Goal: Transaction & Acquisition: Purchase product/service

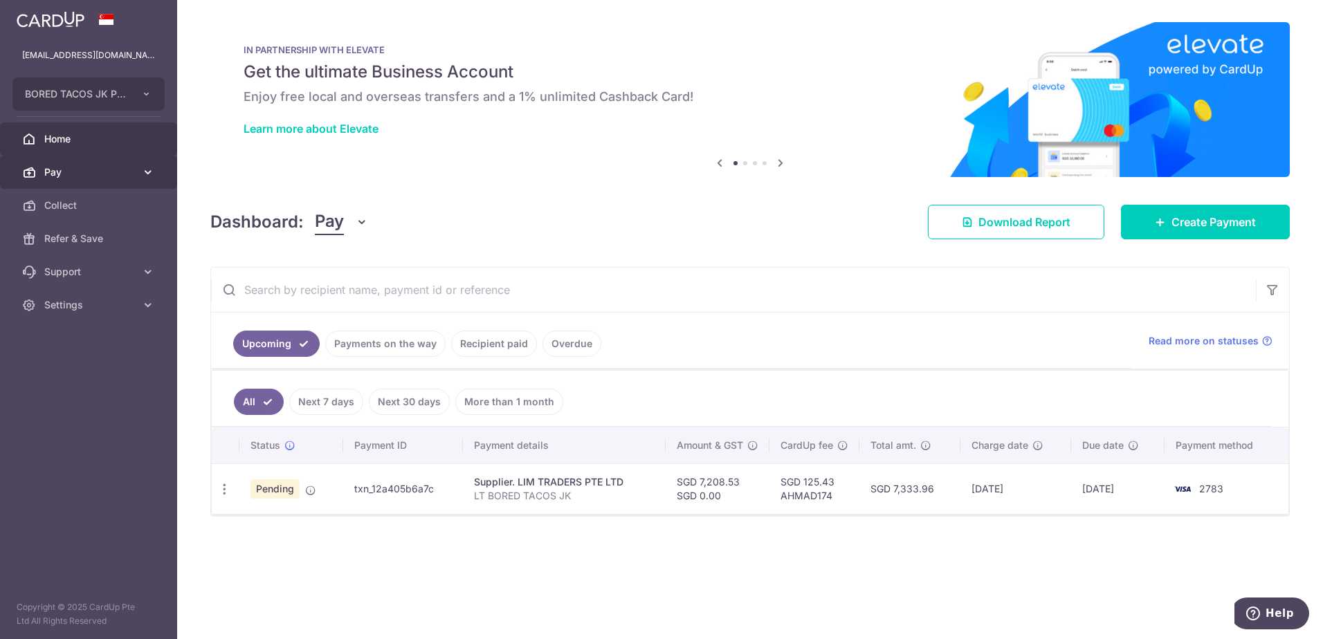
click at [74, 174] on span "Pay" at bounding box center [89, 172] width 91 height 14
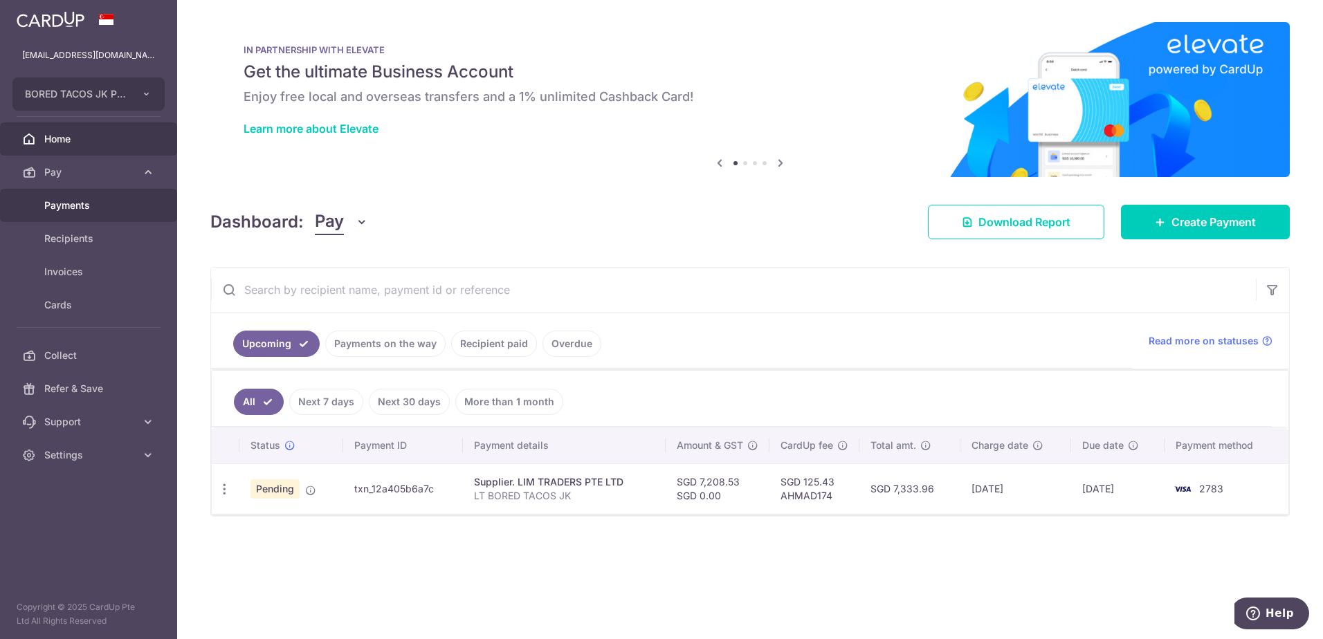
click at [84, 201] on span "Payments" at bounding box center [89, 206] width 91 height 14
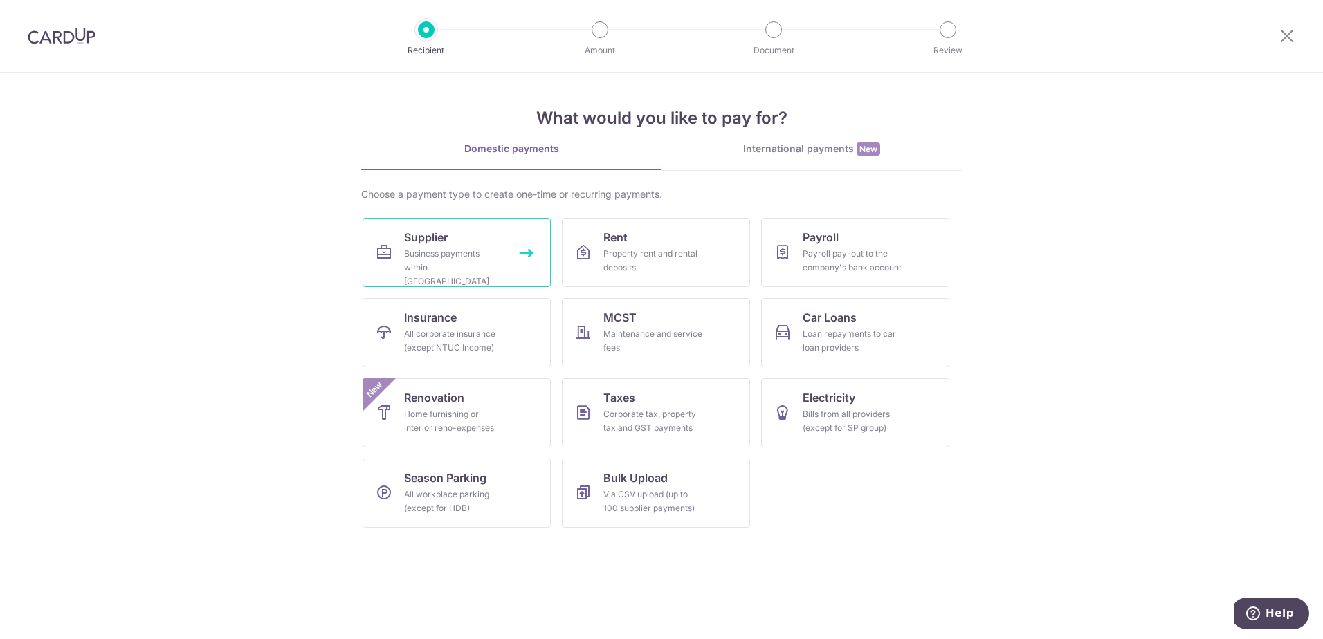
click at [433, 269] on div "Business payments within Singapore" at bounding box center [454, 268] width 100 height 42
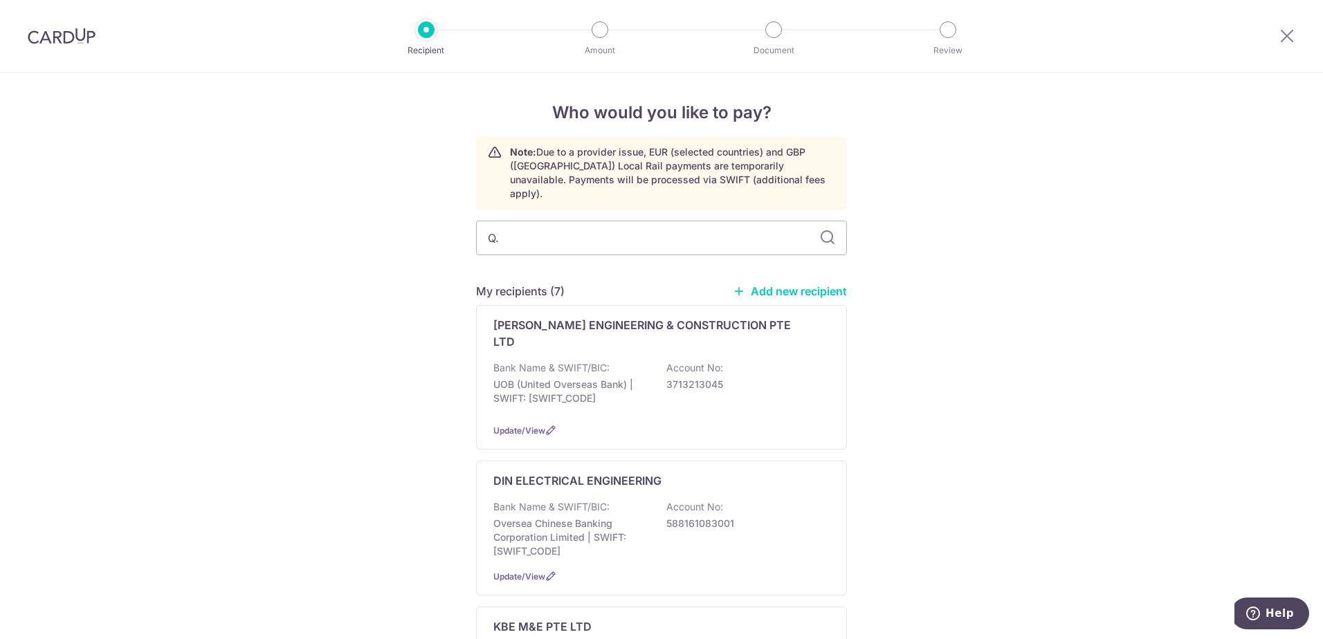
type input "Q.b"
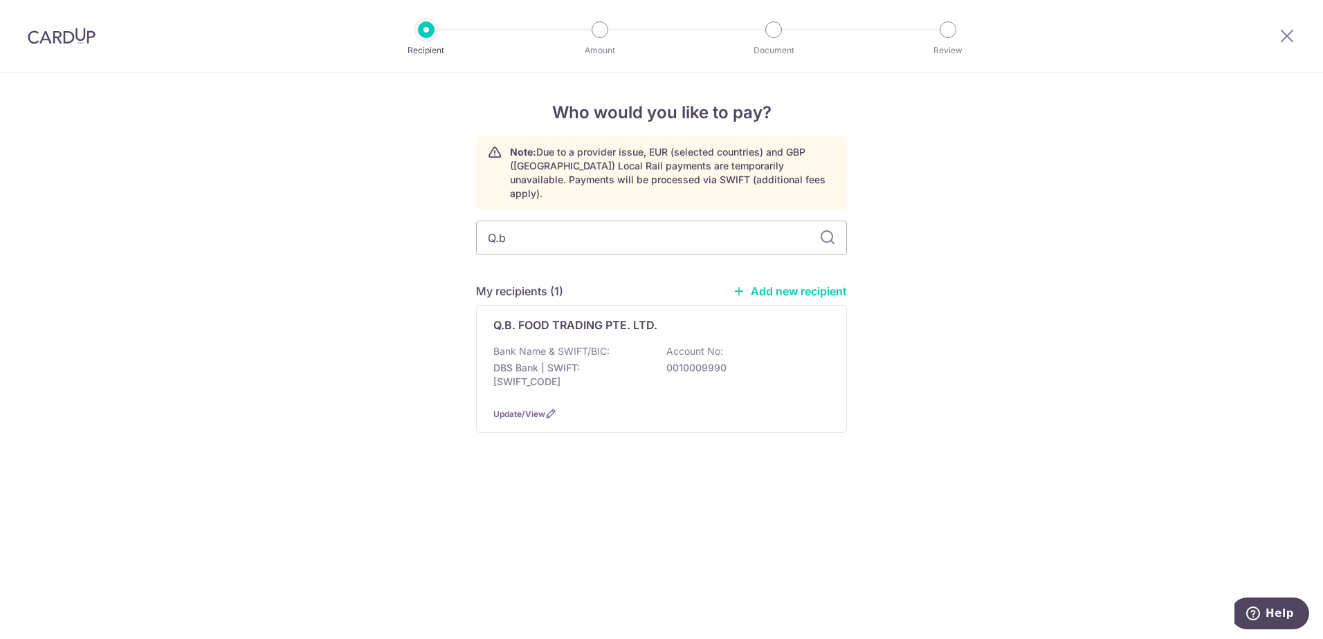
click at [576, 320] on div "Q.B. FOOD TRADING PTE. LTD. Bank Name & SWIFT/BIC: DBS Bank | SWIFT: DBSSSGSGXX…" at bounding box center [661, 369] width 371 height 128
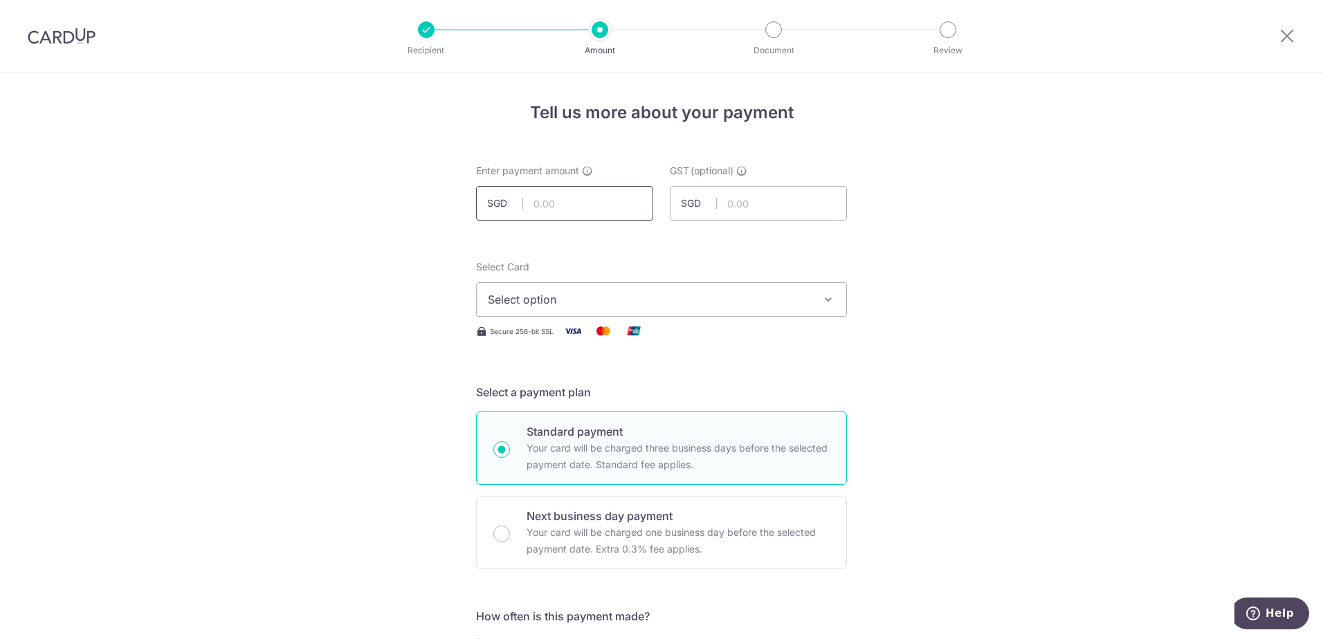
click at [572, 197] on input "text" at bounding box center [564, 203] width 177 height 35
click at [615, 212] on input "text" at bounding box center [564, 203] width 177 height 35
type input "4,148.01"
drag, startPoint x: 345, startPoint y: 156, endPoint x: 359, endPoint y: 156, distance: 14.5
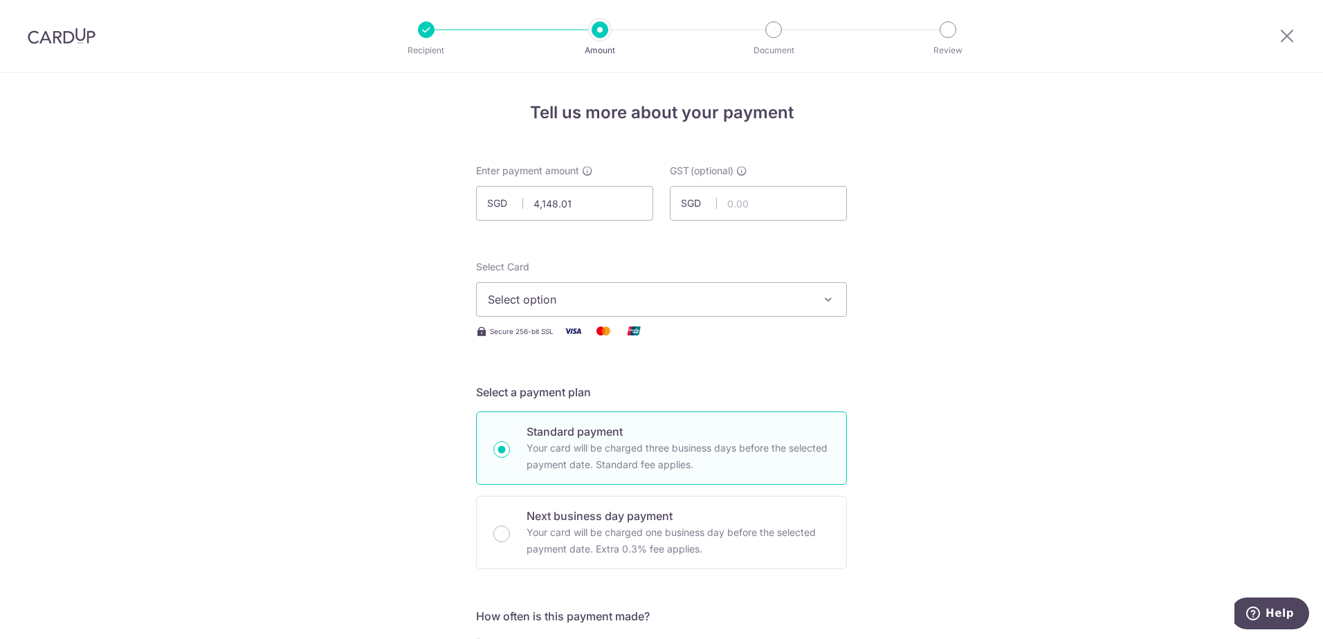
click at [570, 300] on span "Select option" at bounding box center [649, 299] width 322 height 17
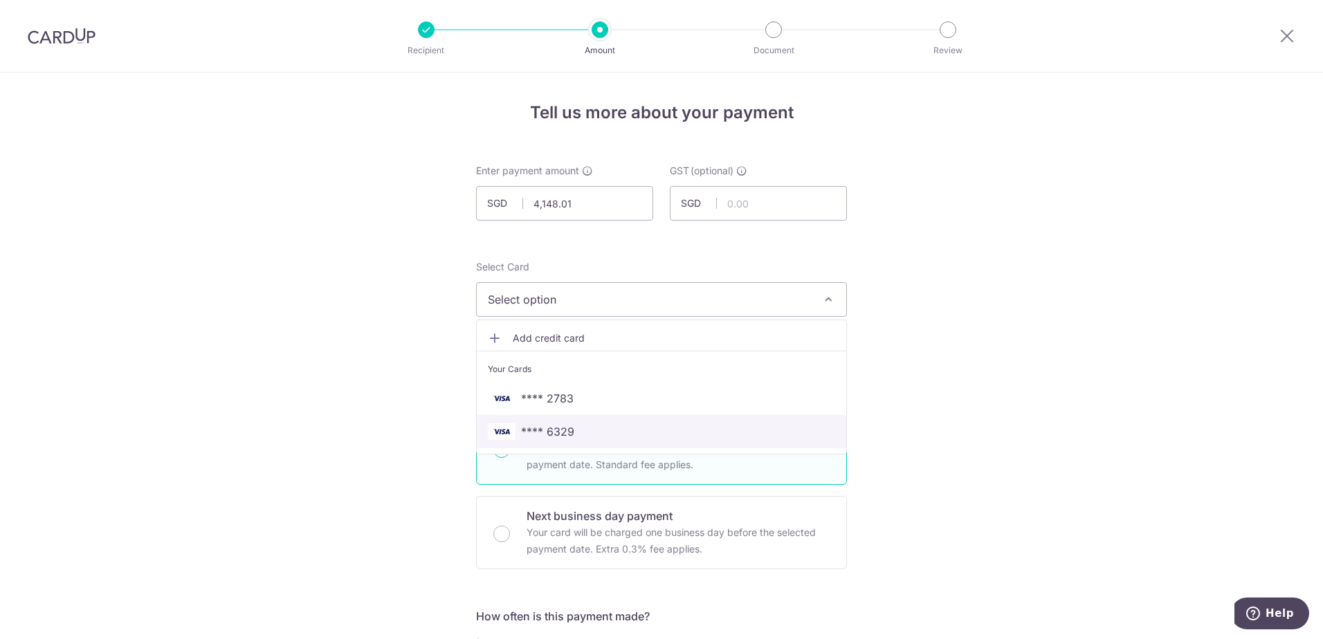
click at [527, 430] on span "**** 6329" at bounding box center [547, 432] width 53 height 17
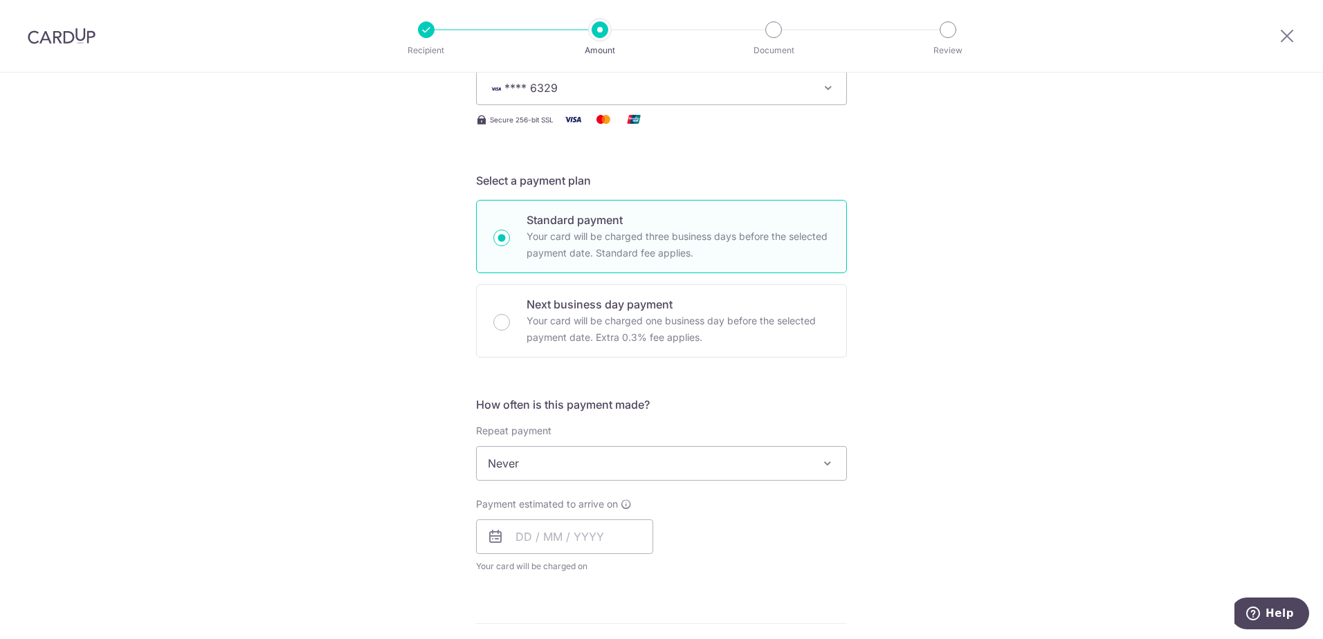
scroll to position [346, 0]
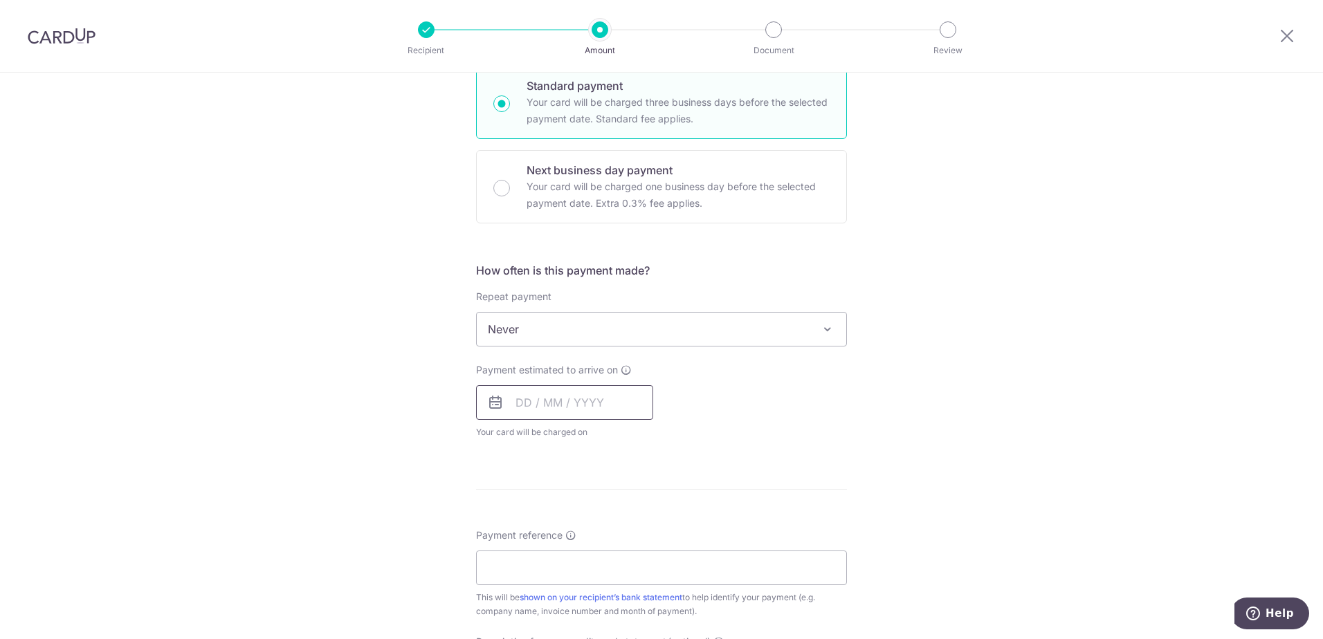
click at [563, 396] on input "text" at bounding box center [564, 402] width 177 height 35
drag, startPoint x: 555, startPoint y: 580, endPoint x: 431, endPoint y: 390, distance: 226.5
click at [556, 580] on link "21" at bounding box center [560, 584] width 22 height 22
type input "21/10/2025"
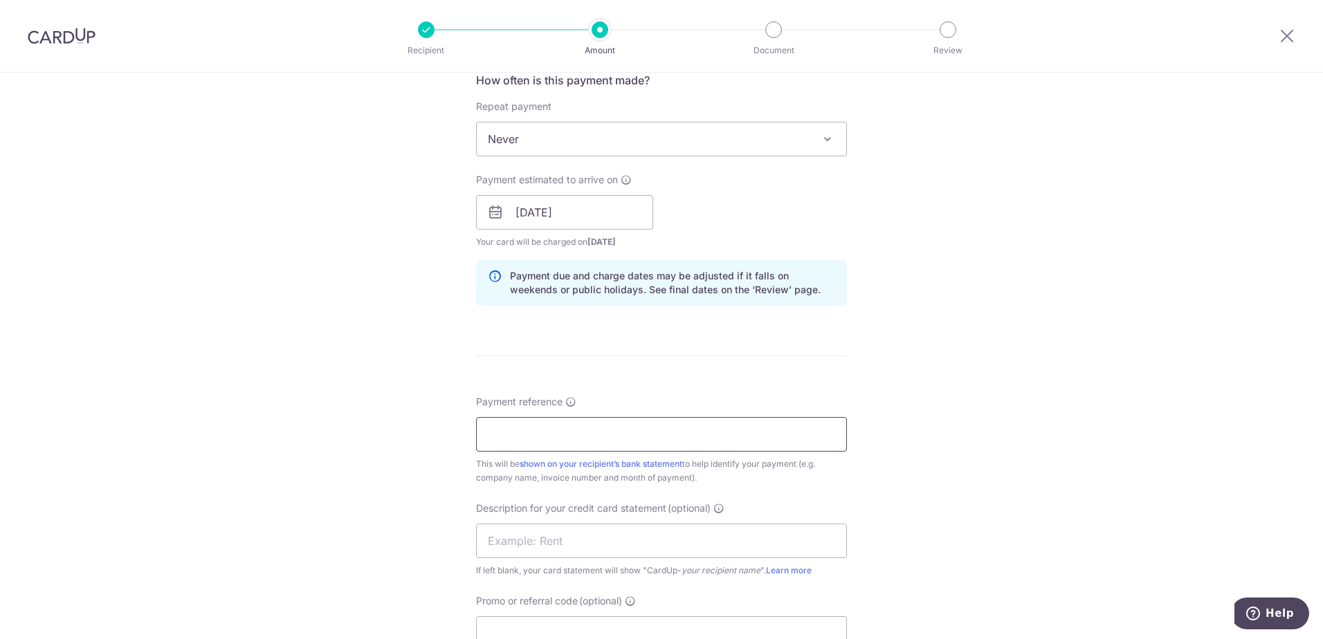
scroll to position [554, 0]
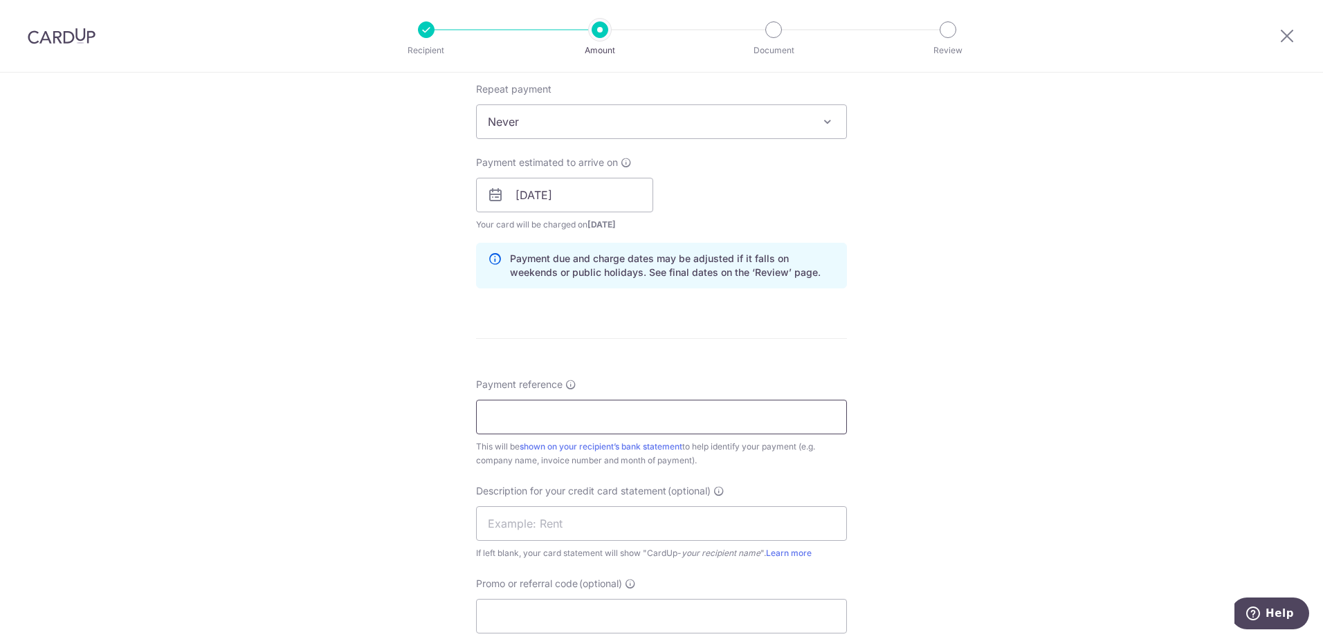
click at [543, 421] on input "Payment reference" at bounding box center [661, 417] width 371 height 35
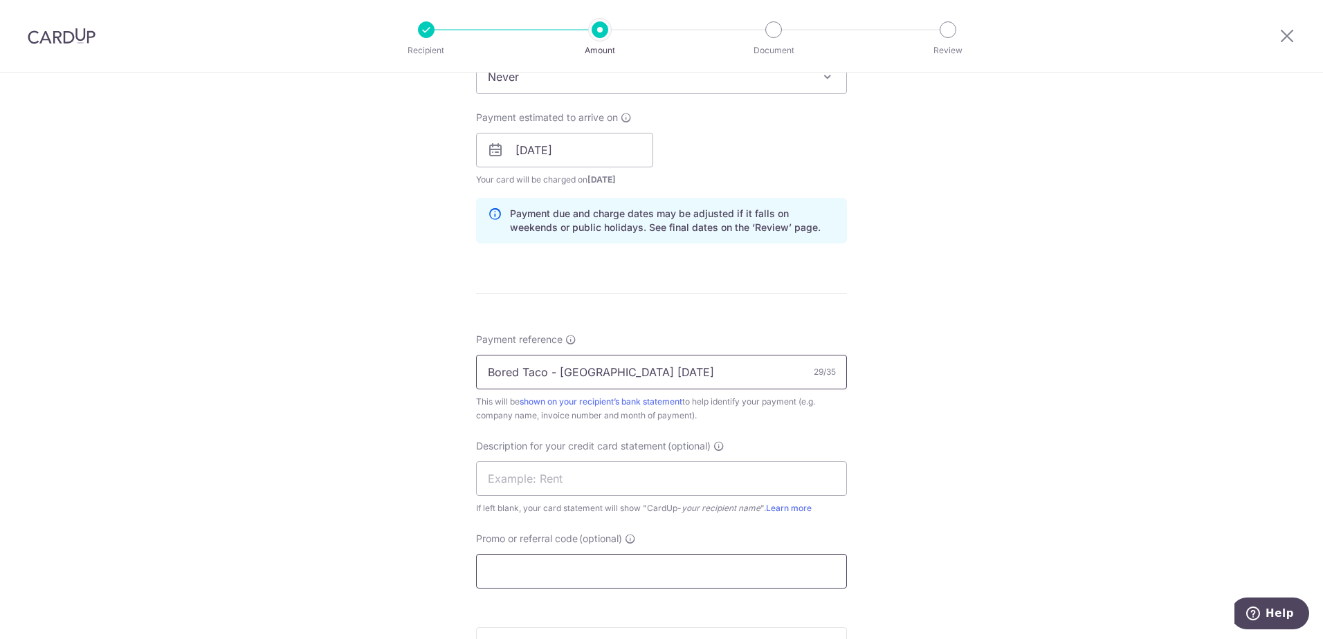
scroll to position [623, 0]
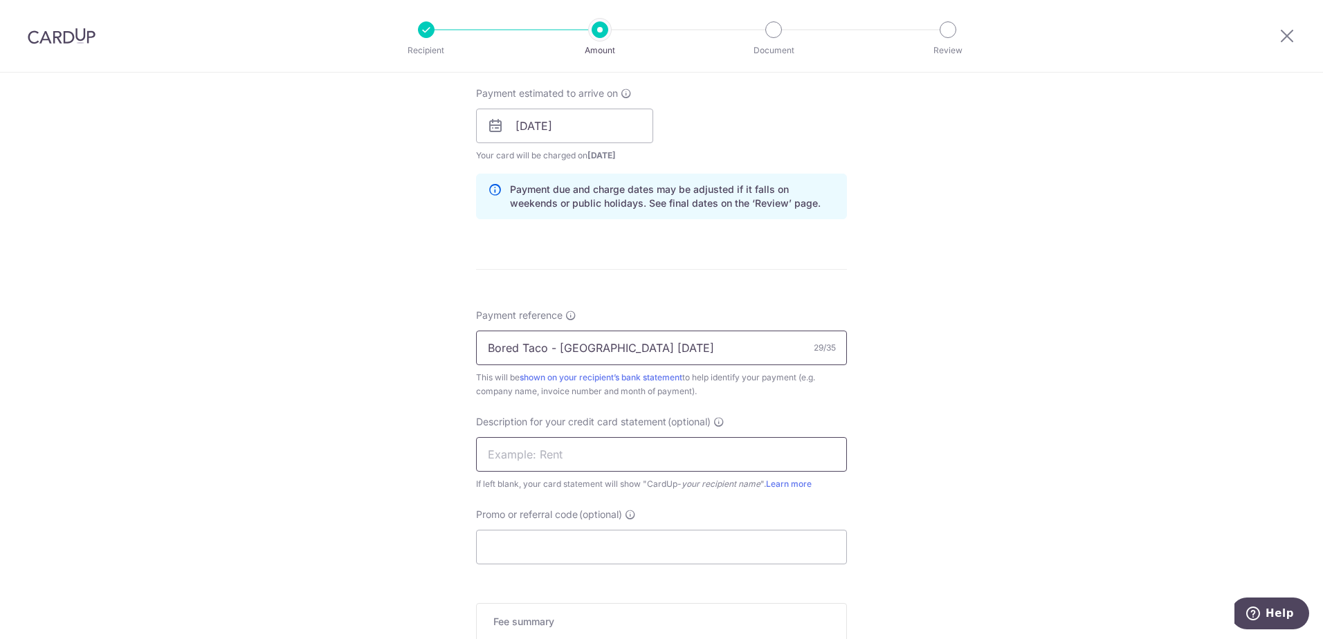
type input "Bored Taco - Jln Klapa Sep 25"
click at [542, 465] on input "text" at bounding box center [661, 454] width 371 height 35
type input "BT JK Sep 25"
click at [499, 546] on input "Promo or referral code (optional)" at bounding box center [661, 547] width 371 height 35
click at [372, 537] on div "Tell us more about your payment Enter payment amount SGD 4,148.01 4148.01 GST (…" at bounding box center [661, 150] width 1323 height 1401
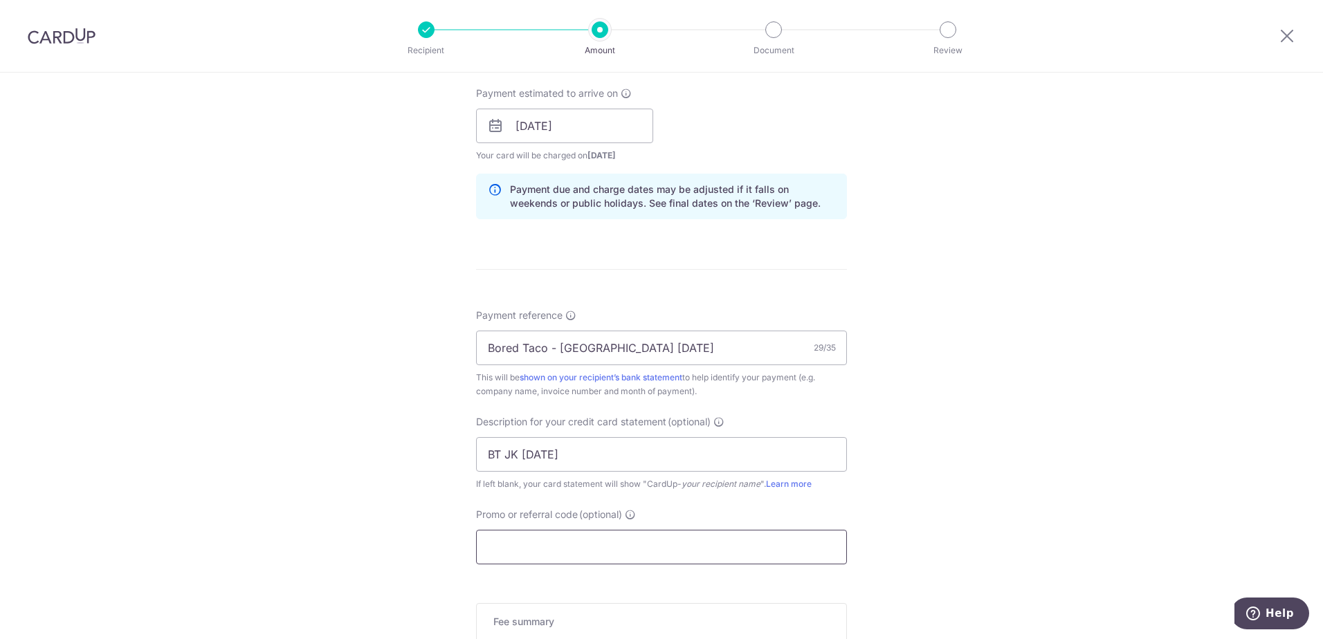
click at [498, 545] on input "Promo or referral code (optional)" at bounding box center [661, 547] width 371 height 35
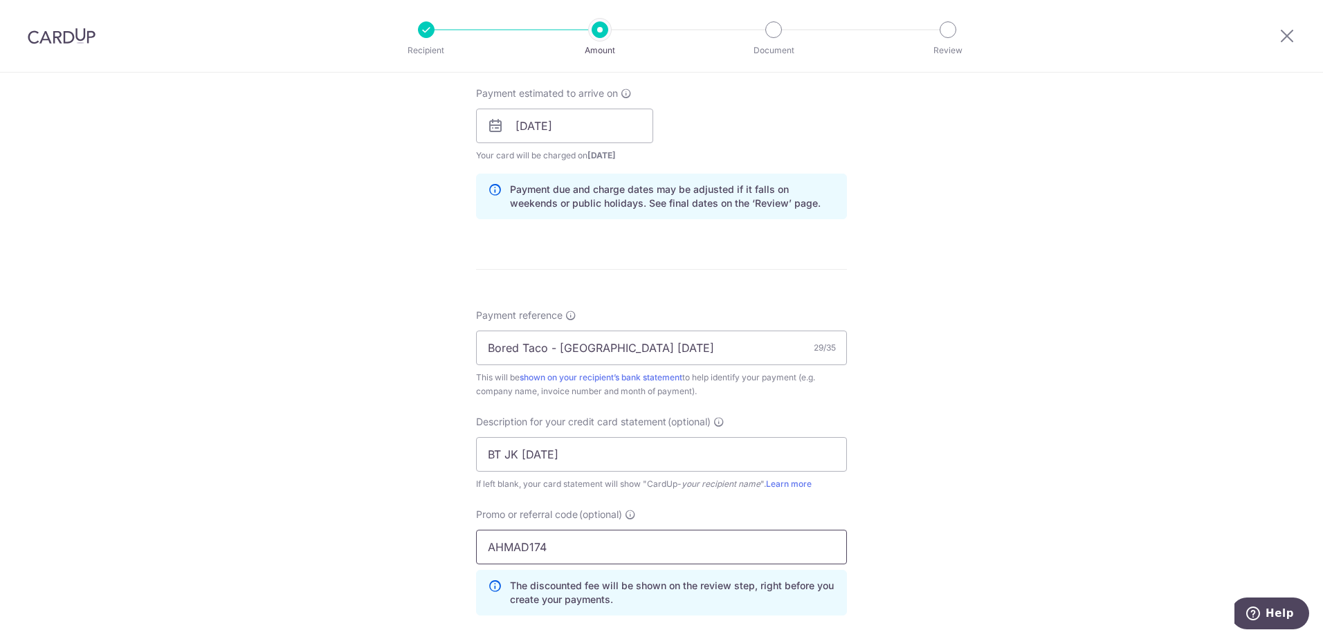
type input "AHMAD174"
click at [412, 489] on div "Tell us more about your payment Enter payment amount SGD 4,148.01 4148.01 GST (…" at bounding box center [661, 182] width 1323 height 1464
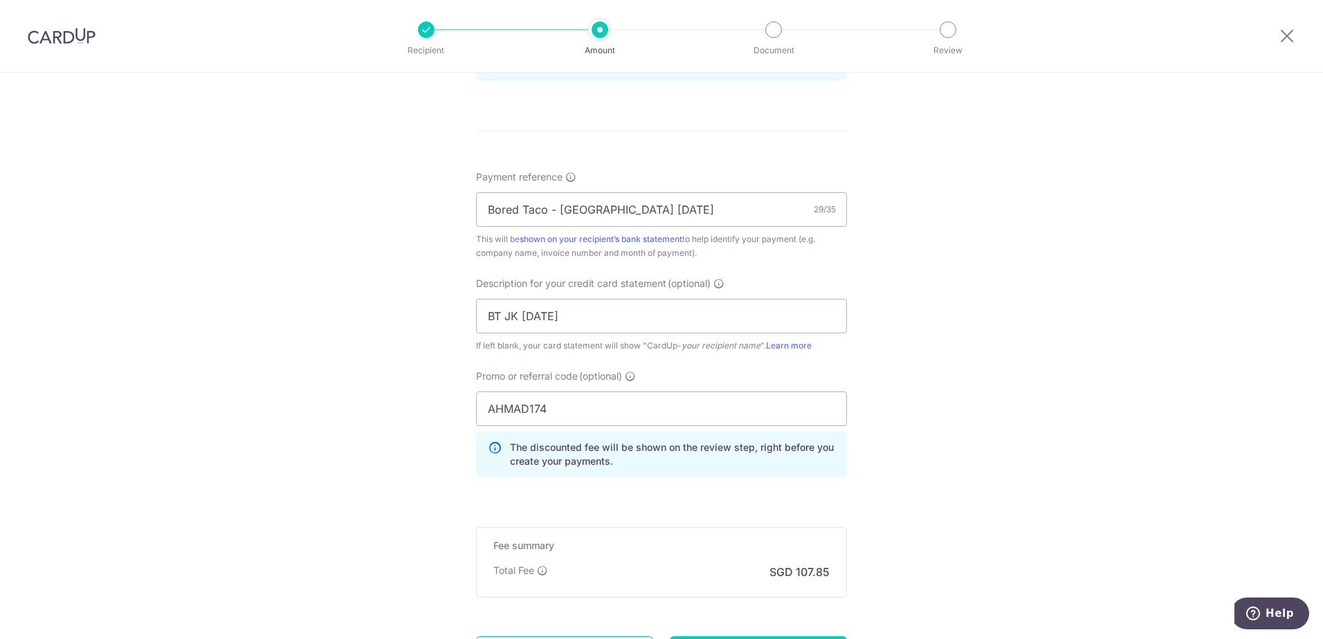
scroll to position [897, 0]
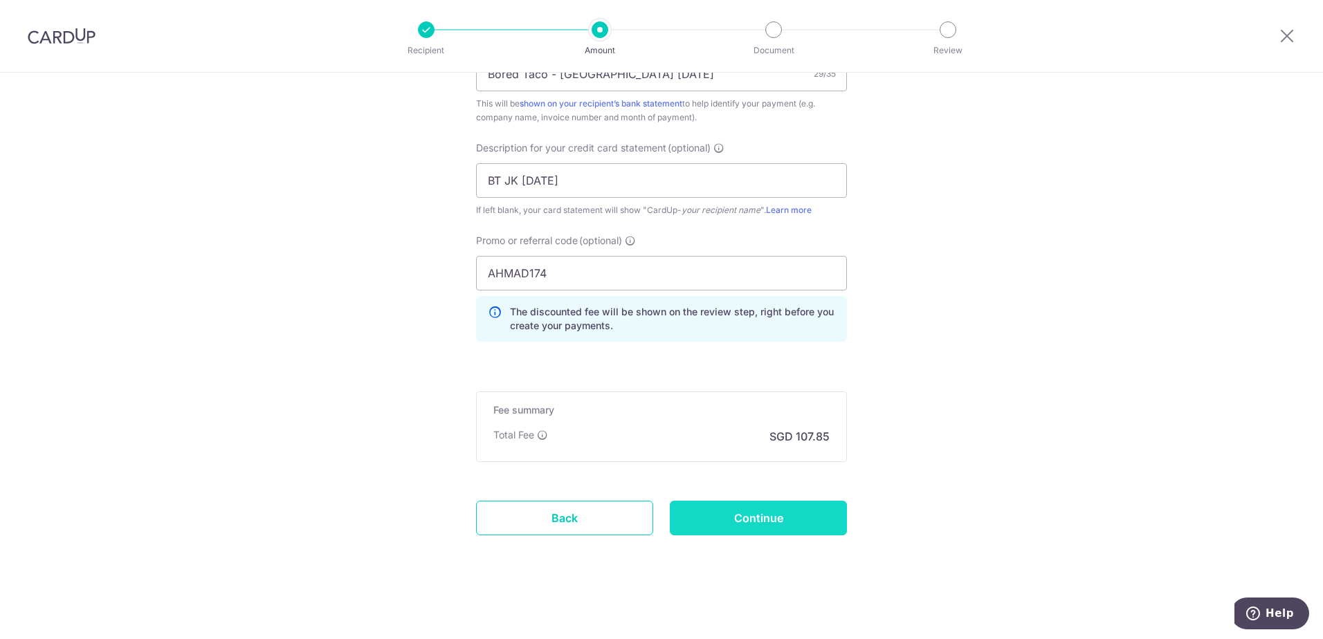
click at [822, 526] on input "Continue" at bounding box center [758, 518] width 177 height 35
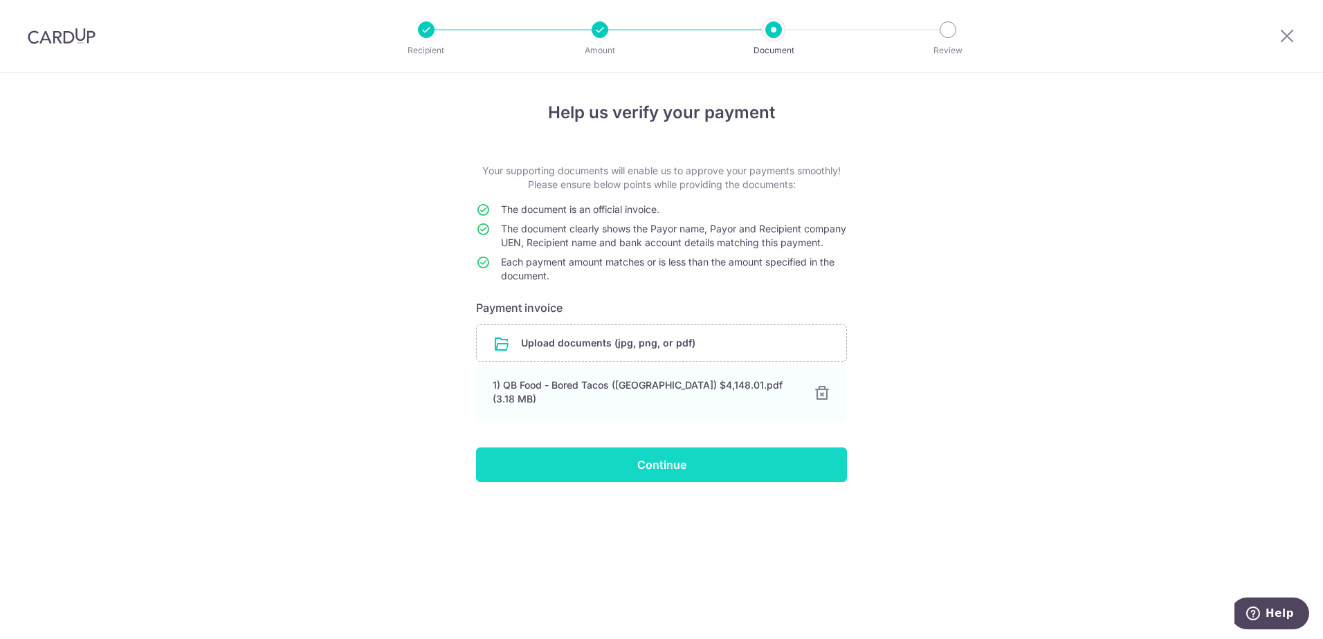
click at [687, 476] on input "Continue" at bounding box center [661, 465] width 371 height 35
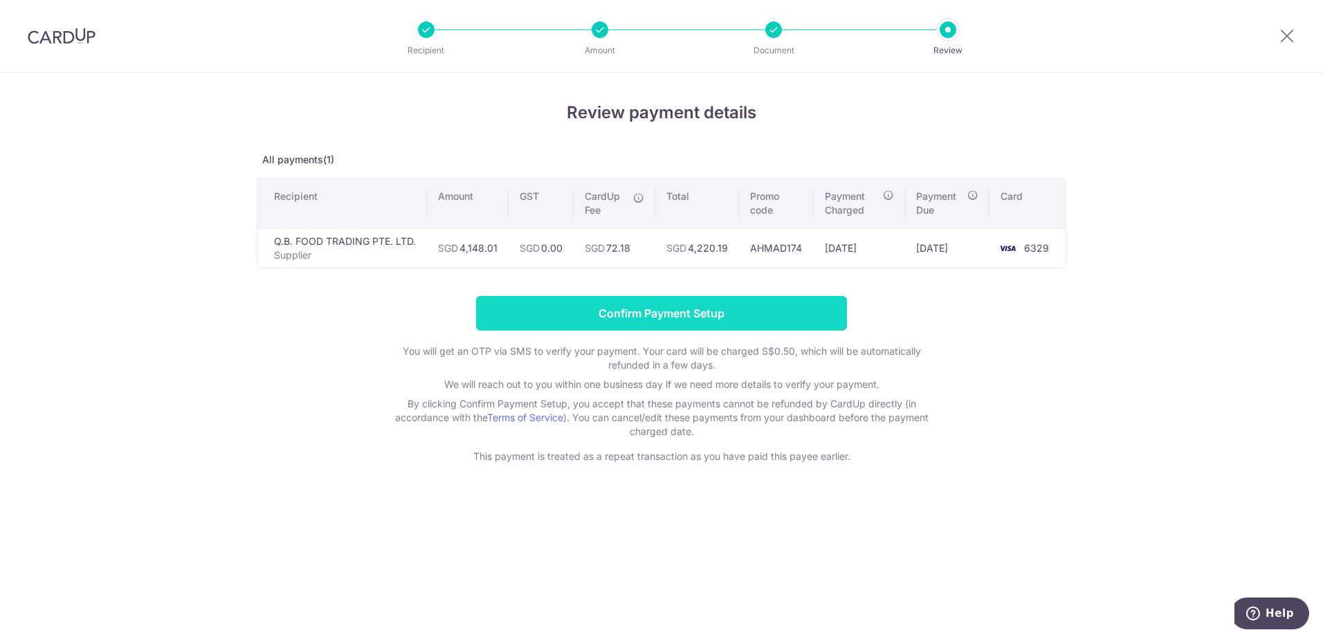
click at [665, 309] on input "Confirm Payment Setup" at bounding box center [661, 313] width 371 height 35
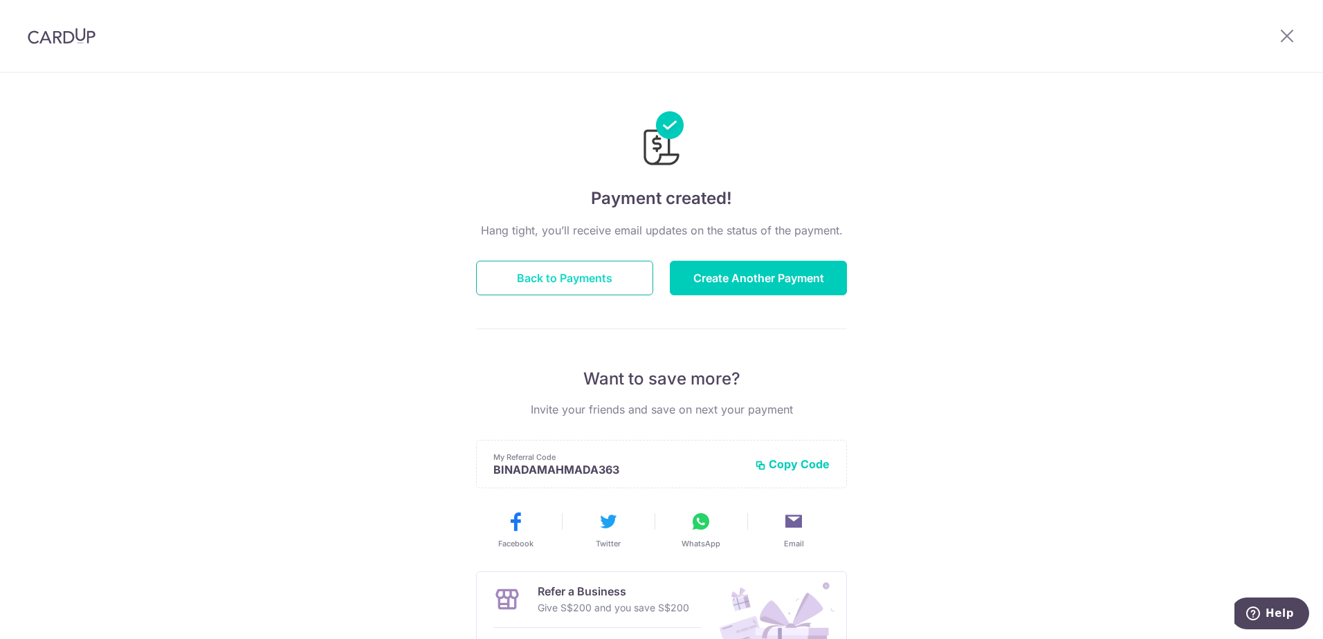
click at [496, 287] on button "Back to Payments" at bounding box center [564, 278] width 177 height 35
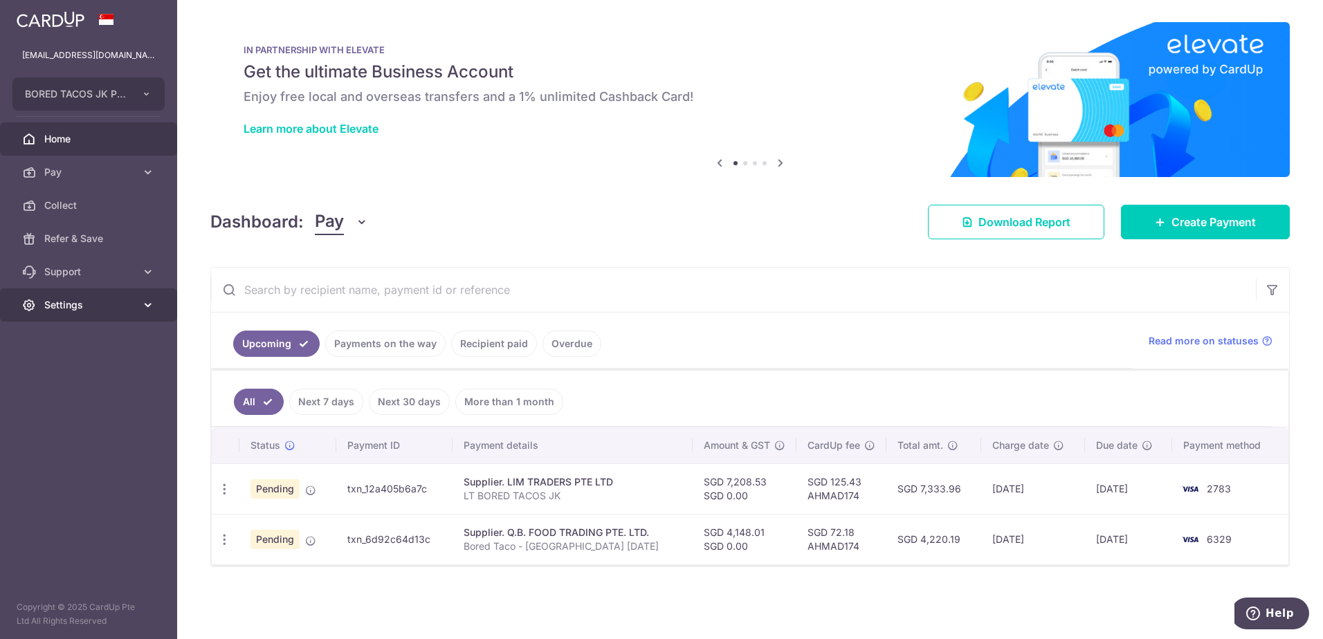
click at [66, 307] on span "Settings" at bounding box center [89, 305] width 91 height 14
click at [59, 379] on link "Logout" at bounding box center [88, 371] width 177 height 33
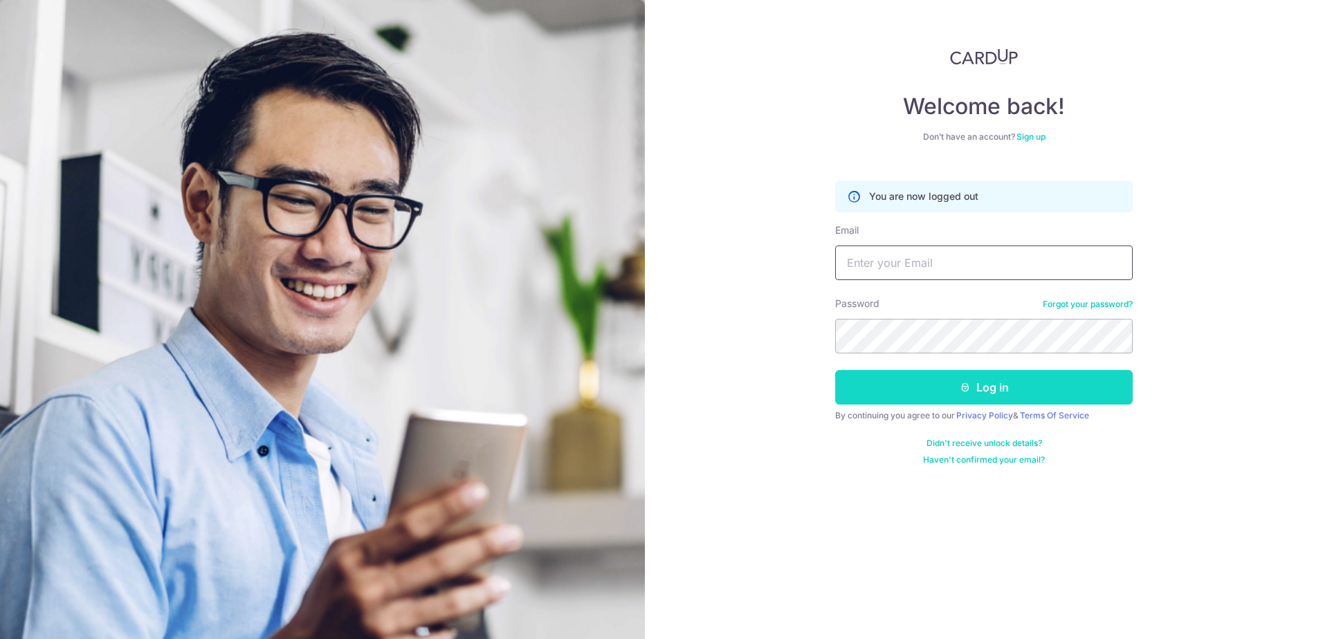
type input "domtan1989@gmail.com"
click at [918, 379] on button "Log in" at bounding box center [984, 387] width 298 height 35
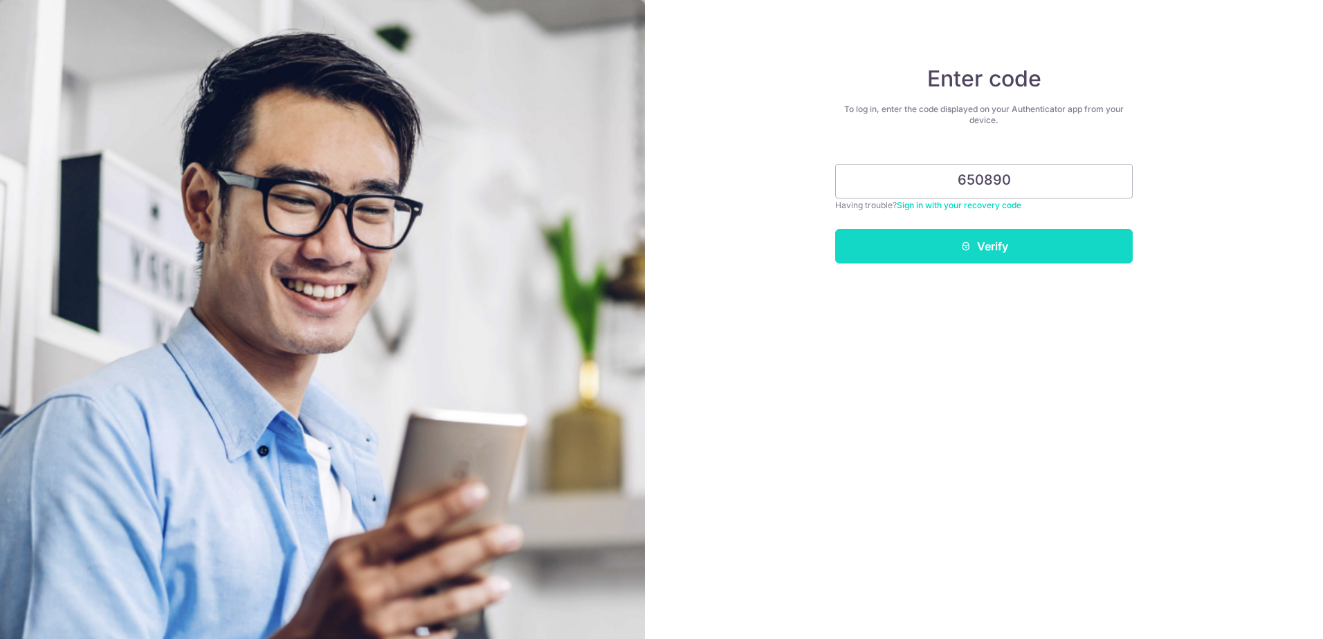
type input "650890"
click at [999, 252] on button "Verify" at bounding box center [984, 246] width 298 height 35
